Goal: Book appointment/travel/reservation

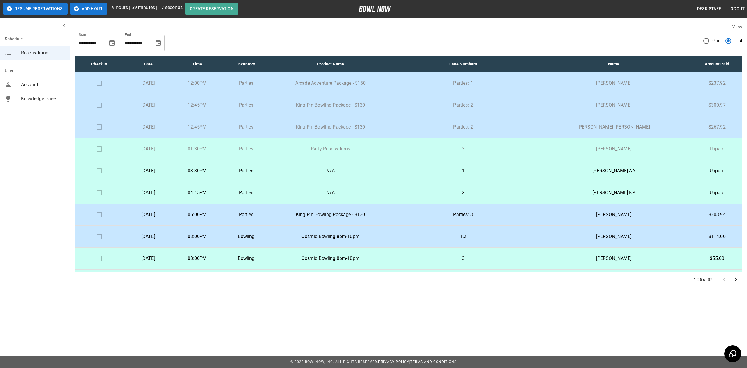
click at [137, 171] on p "[DATE]" at bounding box center [148, 170] width 40 height 7
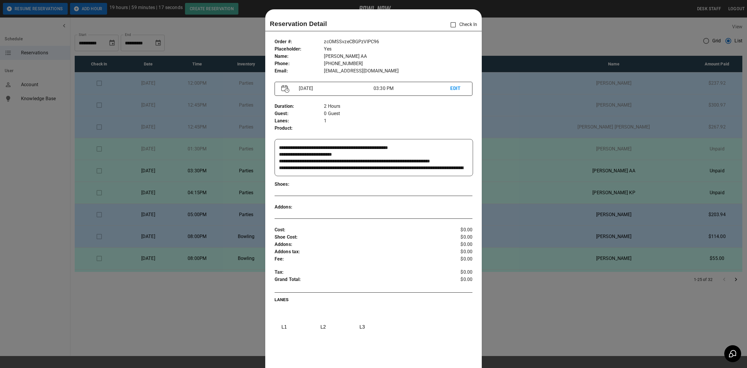
scroll to position [9, 0]
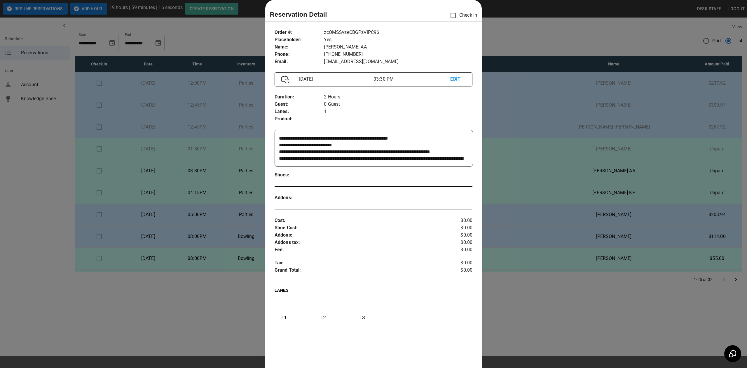
click at [585, 311] on div at bounding box center [373, 184] width 747 height 368
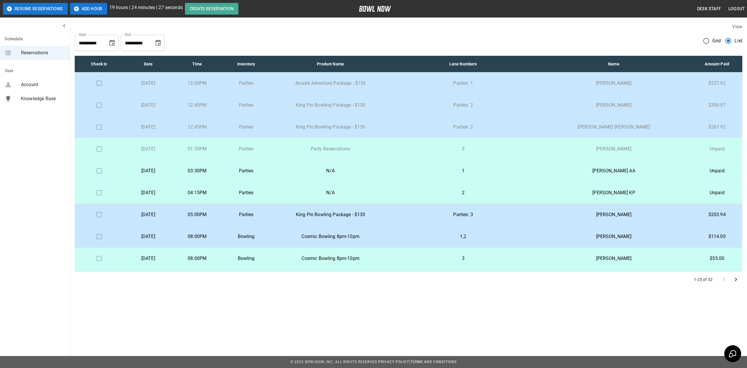
click at [598, 109] on td "[PERSON_NAME]" at bounding box center [614, 105] width 156 height 22
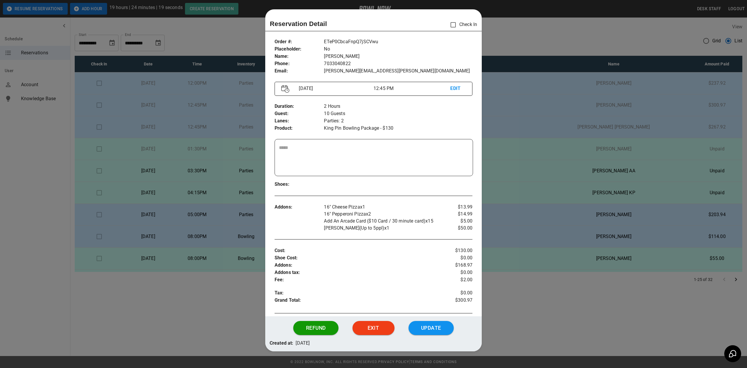
click at [596, 107] on div at bounding box center [373, 184] width 747 height 368
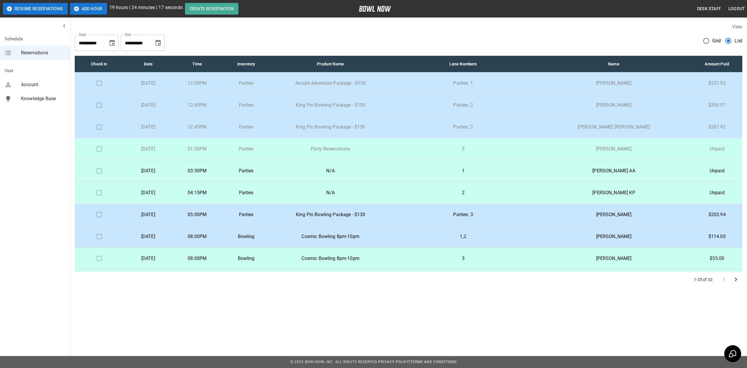
click at [574, 99] on td "[PERSON_NAME]" at bounding box center [614, 105] width 156 height 22
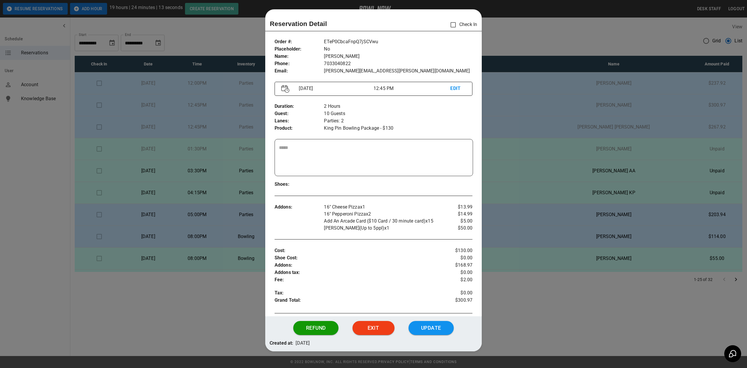
click at [545, 177] on div at bounding box center [373, 184] width 747 height 368
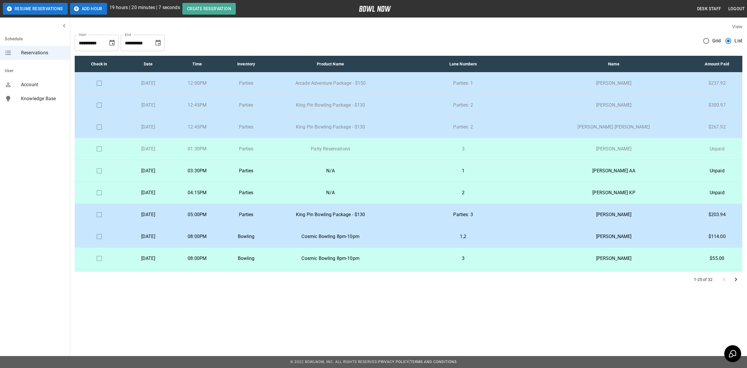
click at [217, 168] on p "03:30PM" at bounding box center [197, 170] width 40 height 7
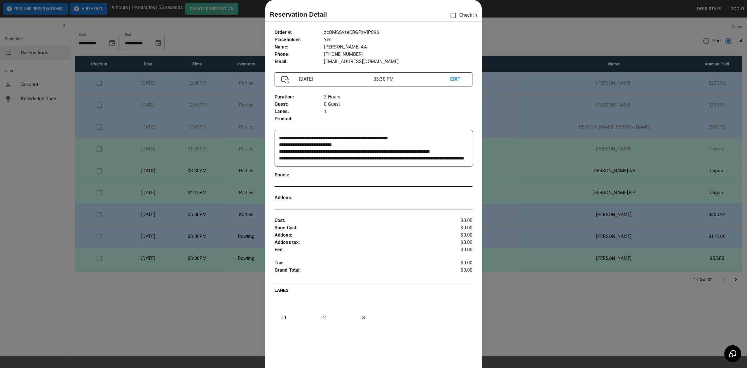
scroll to position [0, 0]
drag, startPoint x: 343, startPoint y: 146, endPoint x: 301, endPoint y: 146, distance: 42.0
click at [301, 146] on textarea "**********" at bounding box center [373, 148] width 188 height 27
click at [532, 42] on div at bounding box center [373, 184] width 747 height 368
